Goal: Task Accomplishment & Management: Complete application form

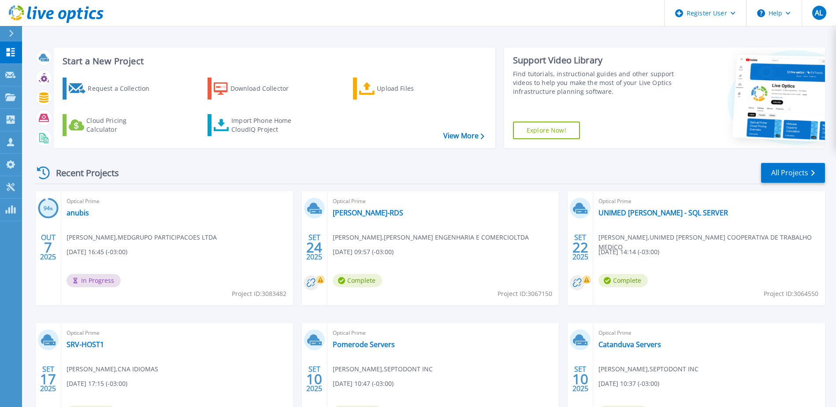
drag, startPoint x: 110, startPoint y: 91, endPoint x: 154, endPoint y: 110, distance: 47.7
click at [110, 91] on div "Request a Collection" at bounding box center [123, 89] width 70 height 18
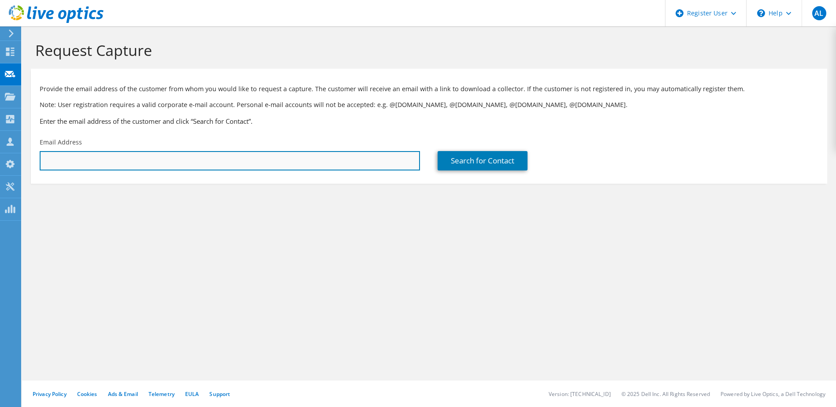
click at [255, 157] on input "text" at bounding box center [230, 160] width 380 height 19
paste input "gilberto.mendes@colband.com.br"
click at [286, 161] on input "gilberto.mendes@colband.com.br" at bounding box center [230, 160] width 380 height 19
type input "gilberto.mendes@colband.com.br"
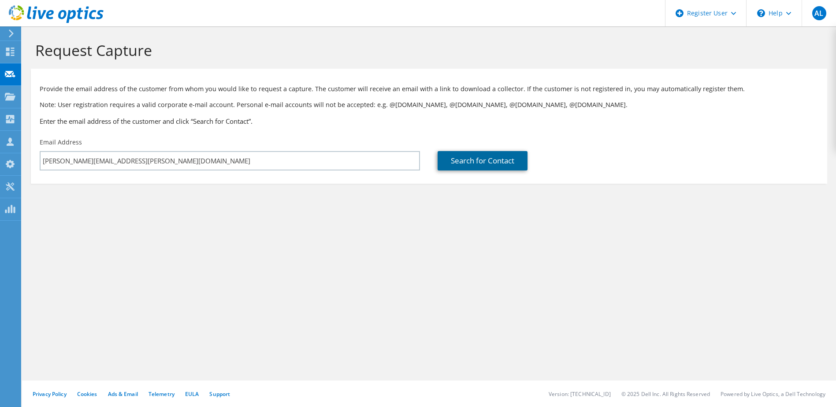
click at [482, 165] on link "Search for Contact" at bounding box center [482, 160] width 90 height 19
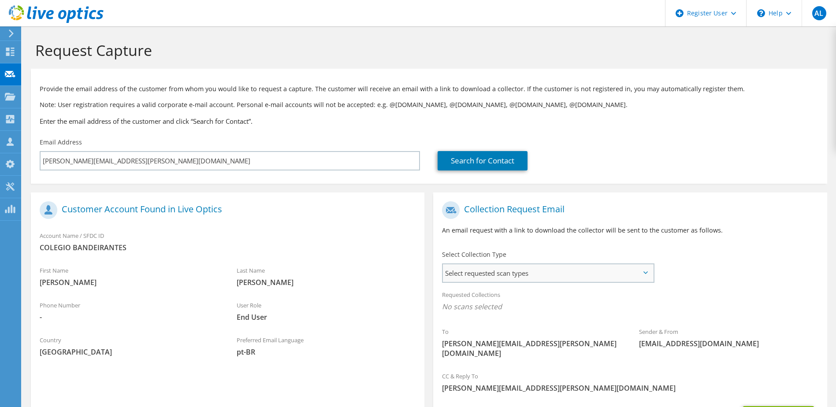
click at [500, 269] on span "Select requested scan types" at bounding box center [548, 273] width 210 height 18
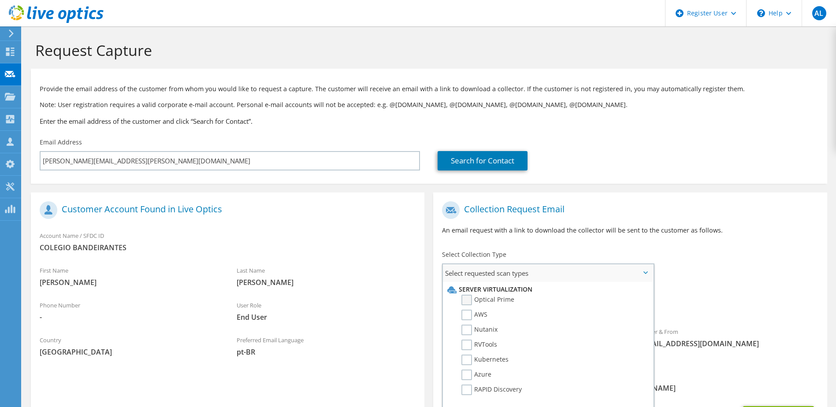
click at [499, 298] on label "Optical Prime" at bounding box center [487, 300] width 53 height 11
click at [0, 0] on input "Optical Prime" at bounding box center [0, 0] width 0 height 0
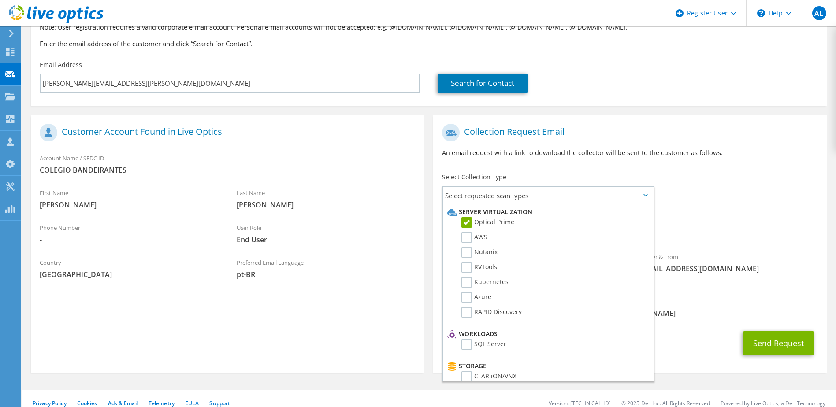
click at [777, 327] on div "Send Request" at bounding box center [629, 343] width 393 height 33
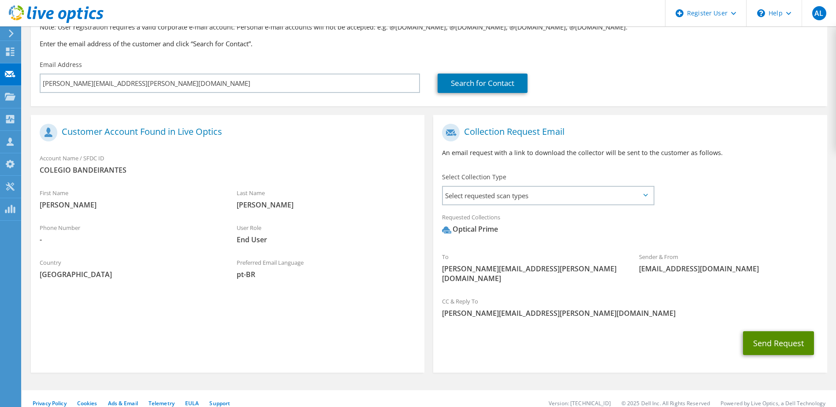
click at [778, 331] on button "Send Request" at bounding box center [778, 343] width 71 height 24
